Goal: Navigation & Orientation: Find specific page/section

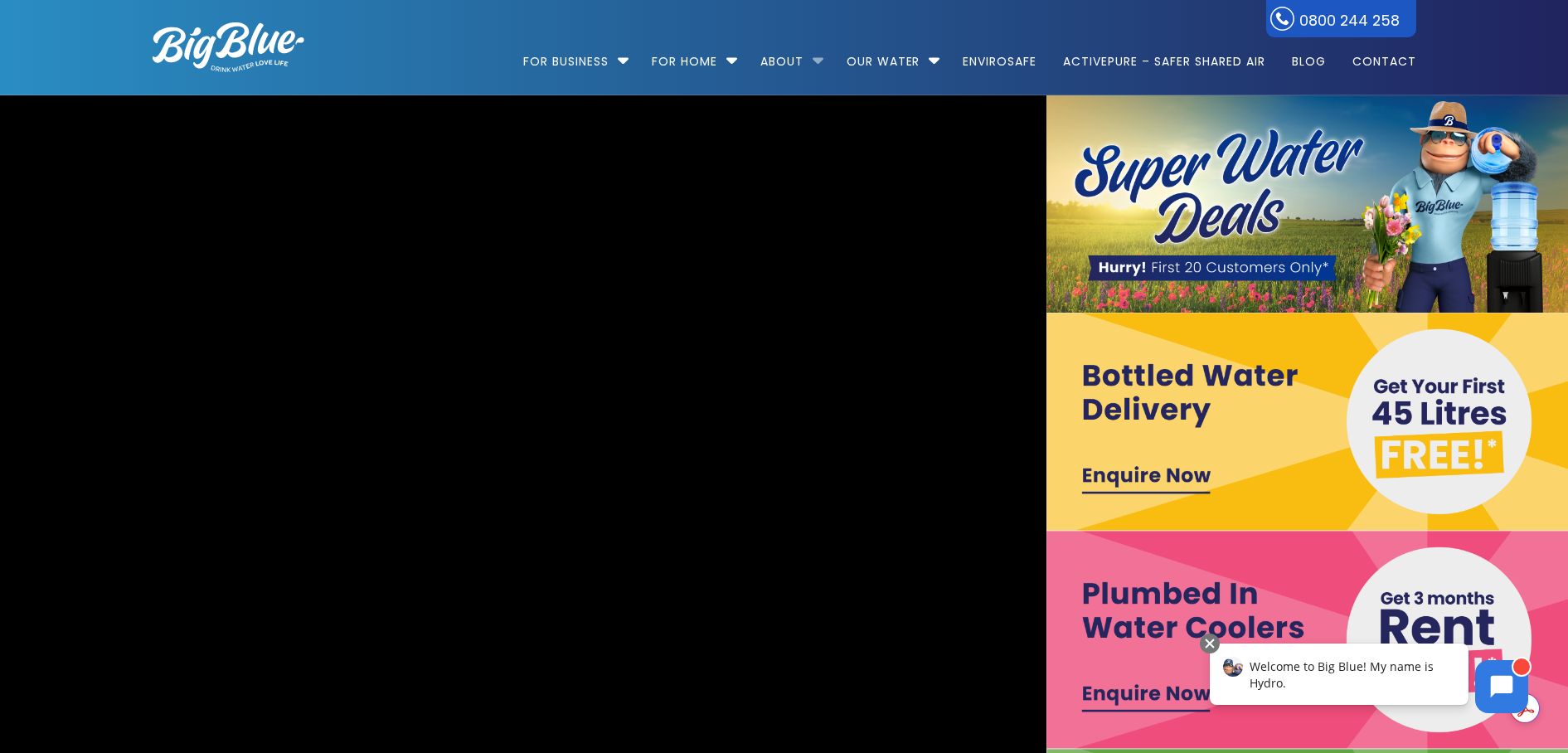
click at [811, 59] on li "About About Us Auckland Water Cooler HQ Tauranga Water Cooler HQ Wellington Wat…" at bounding box center [790, 54] width 83 height 95
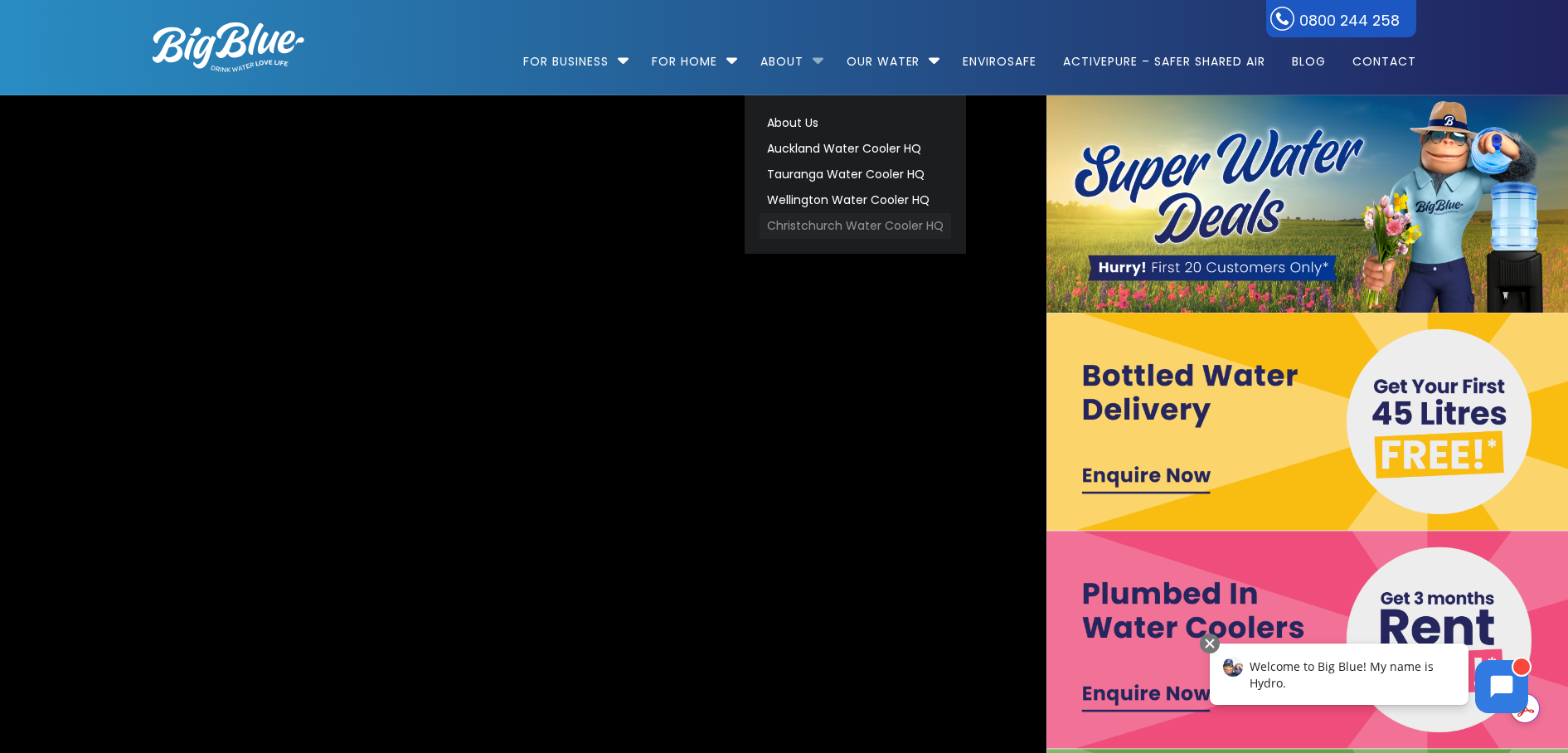
click at [784, 223] on link "Christchurch Water Cooler HQ" at bounding box center [856, 226] width 191 height 26
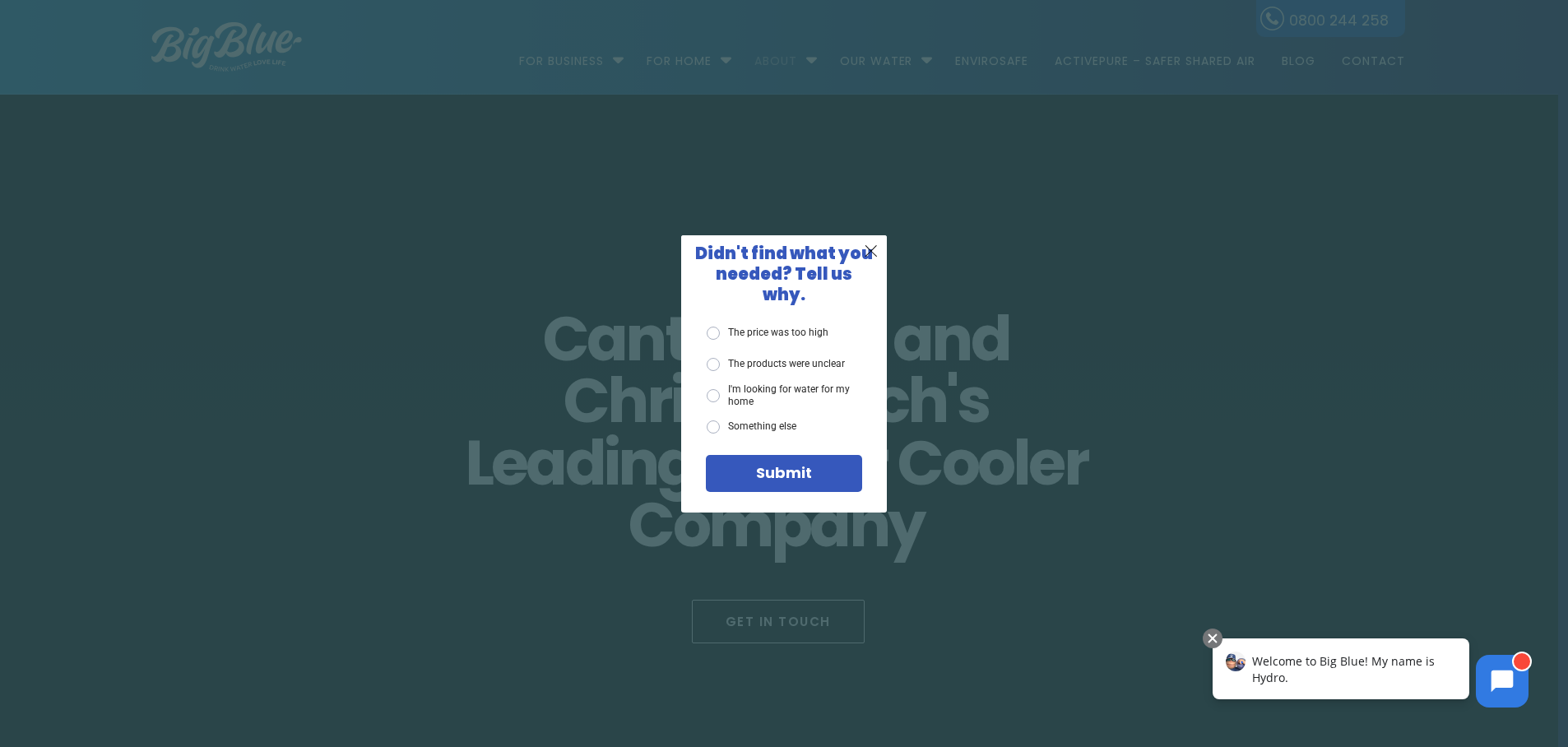
click at [792, 61] on div "X Didn't find what you needed? Tell us why. The price was too high The products…" at bounding box center [784, 374] width 1568 height 747
click at [875, 252] on span "X" at bounding box center [870, 250] width 15 height 21
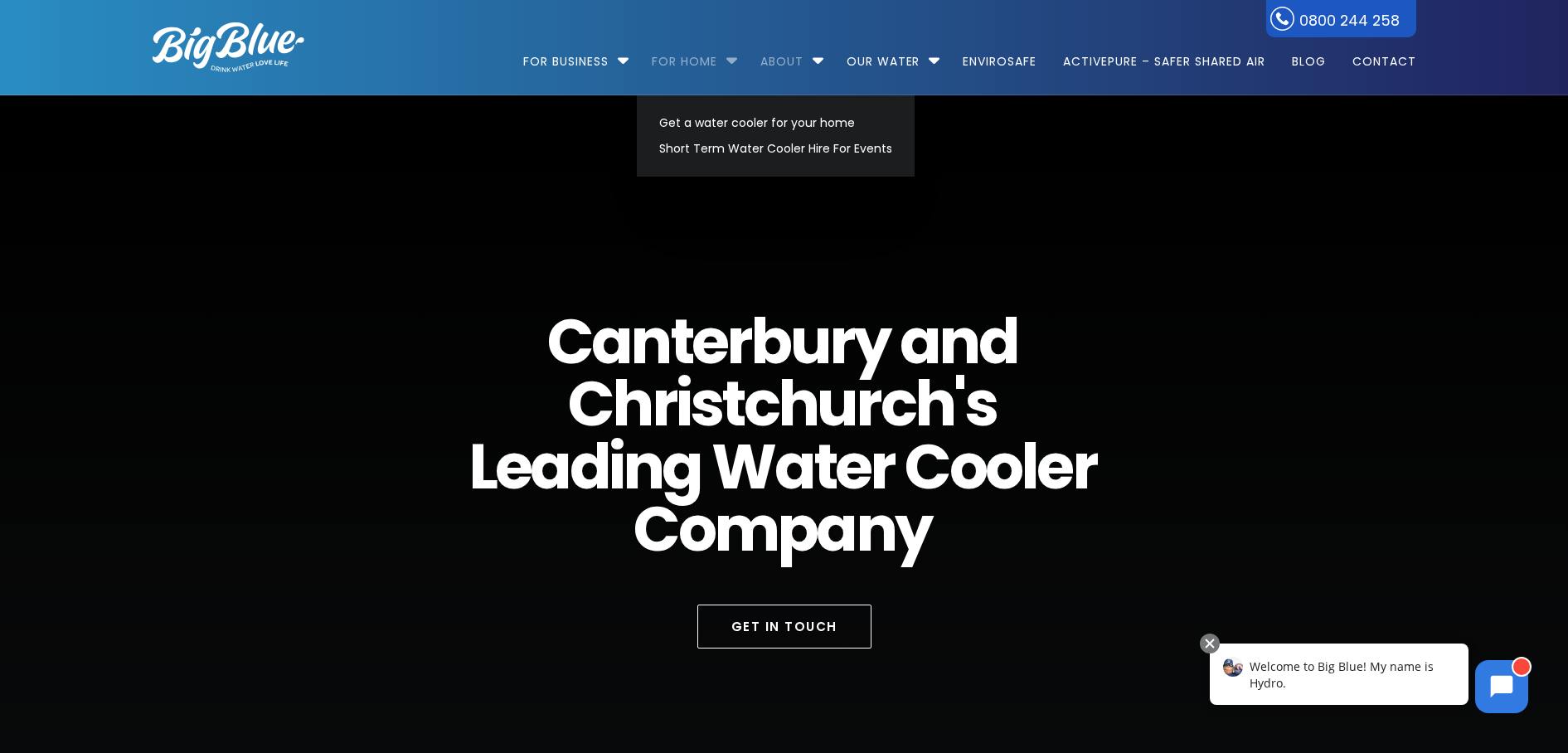
click at [691, 55] on link "For Home" at bounding box center [684, 53] width 89 height 107
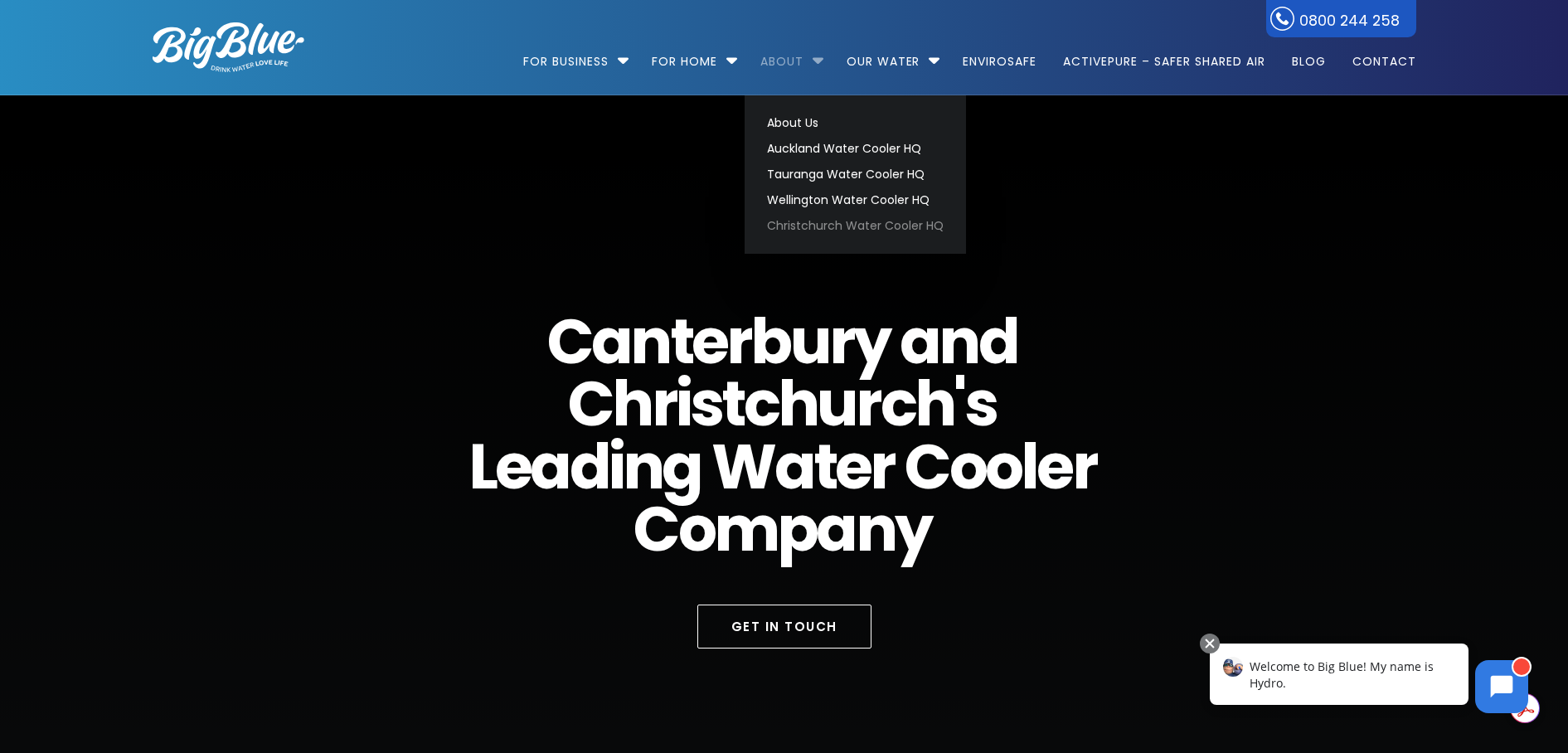
click at [766, 56] on link "About" at bounding box center [781, 53] width 66 height 107
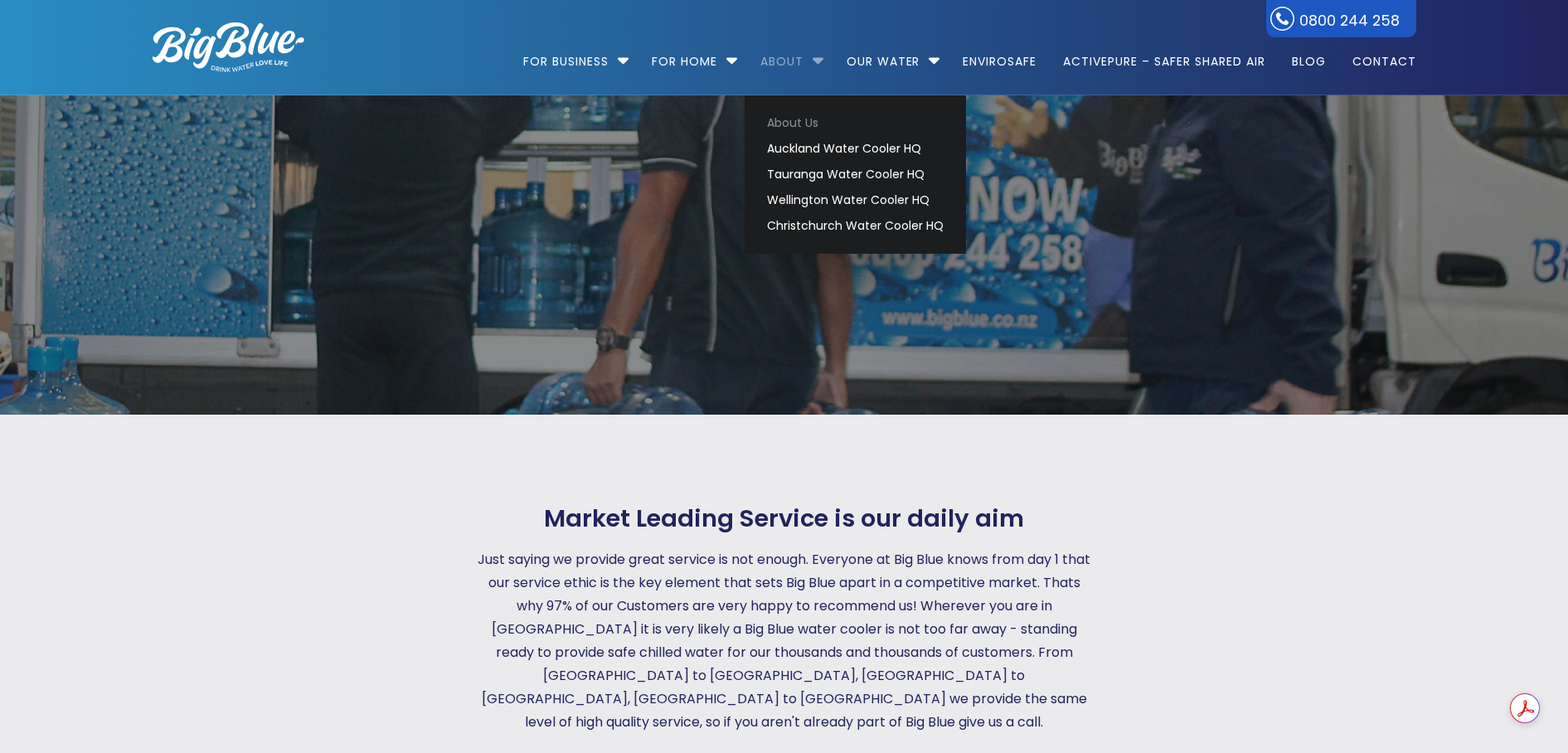
click at [778, 65] on link "About" at bounding box center [781, 53] width 66 height 107
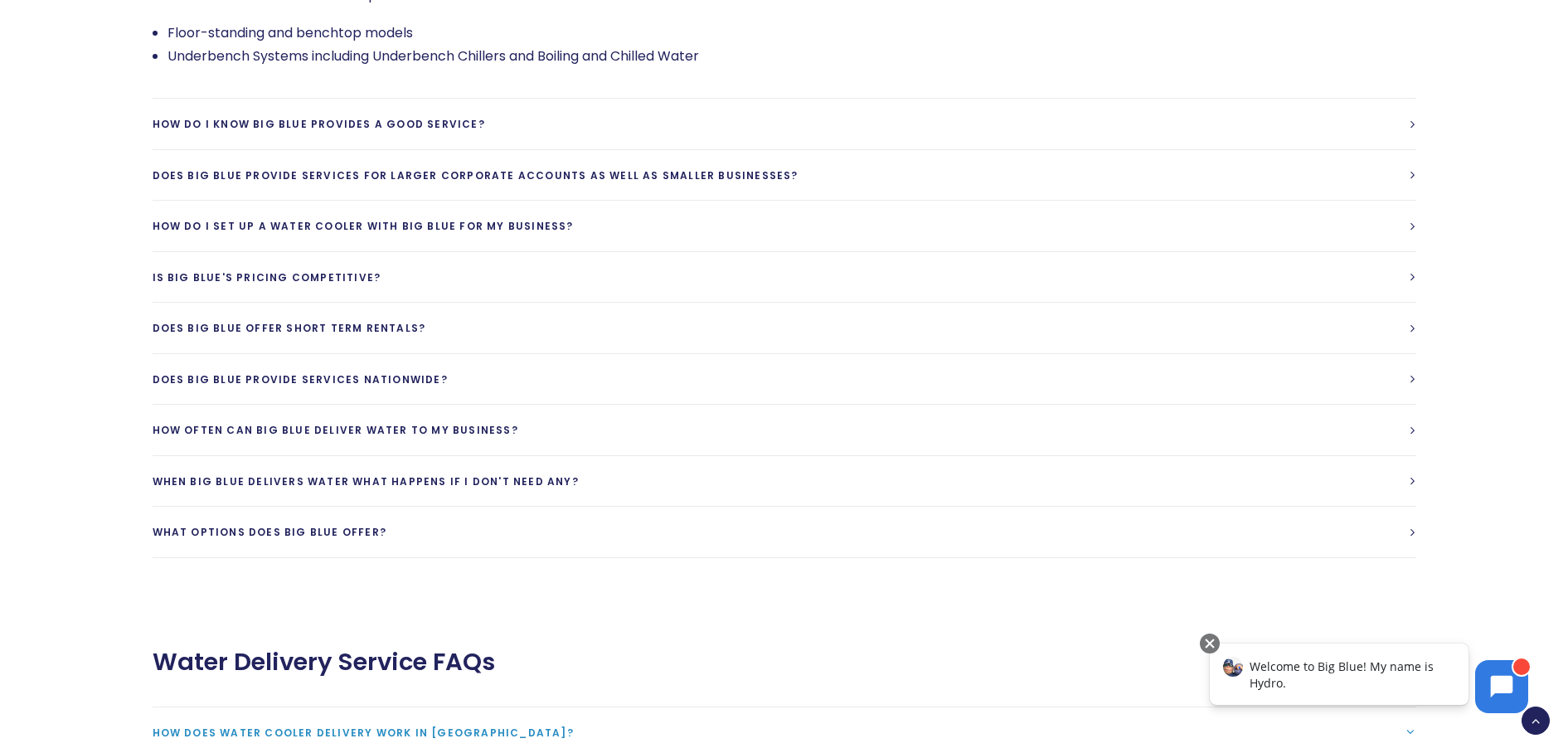
scroll to position [4560, 0]
